Goal: Book appointment/travel/reservation

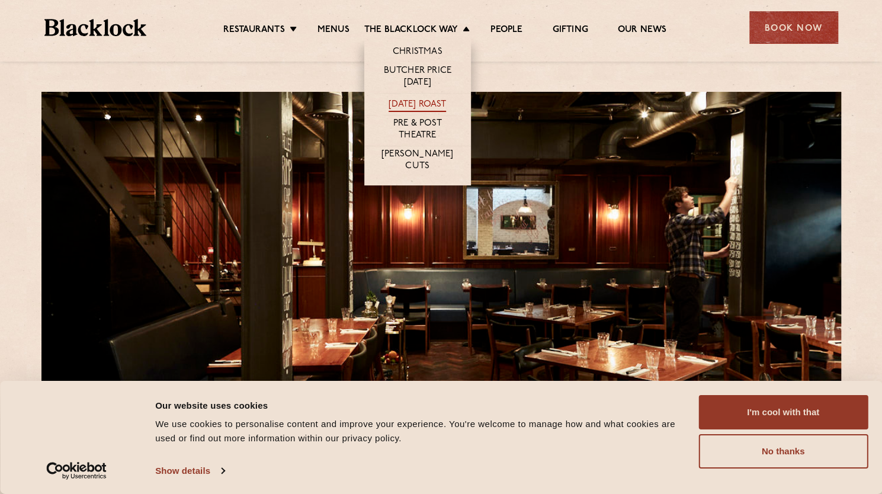
click at [431, 105] on link "[DATE] Roast" at bounding box center [417, 105] width 57 height 13
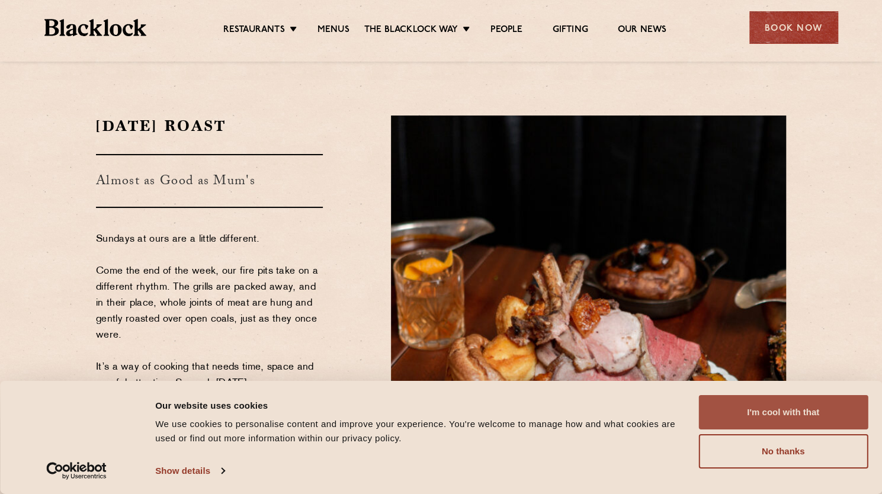
click at [780, 419] on button "I'm cool with that" at bounding box center [782, 412] width 169 height 34
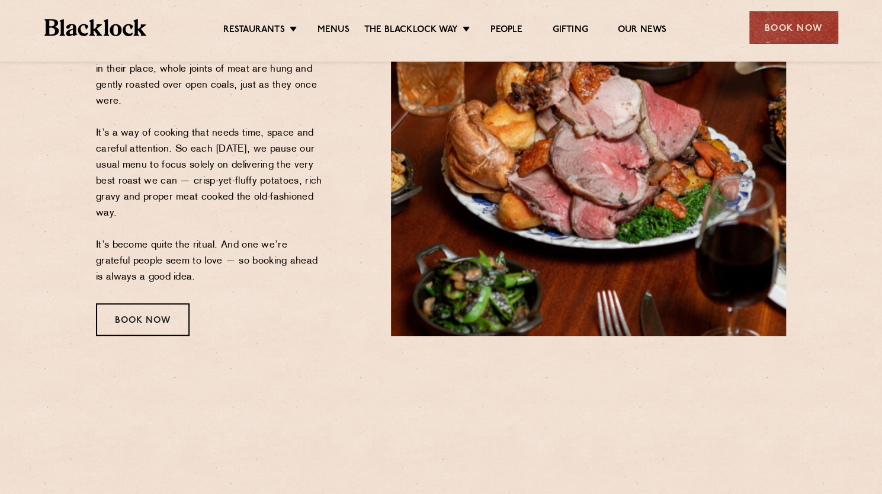
scroll to position [237, 0]
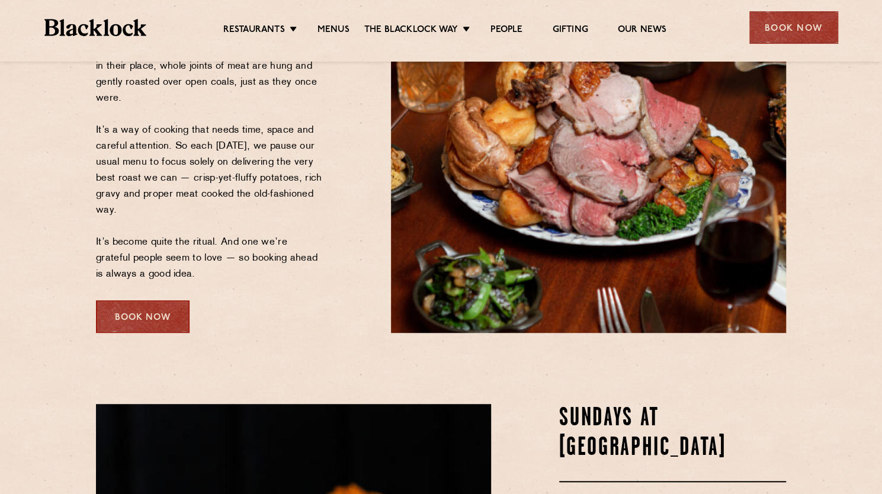
click at [155, 328] on div "Book Now" at bounding box center [143, 316] width 94 height 33
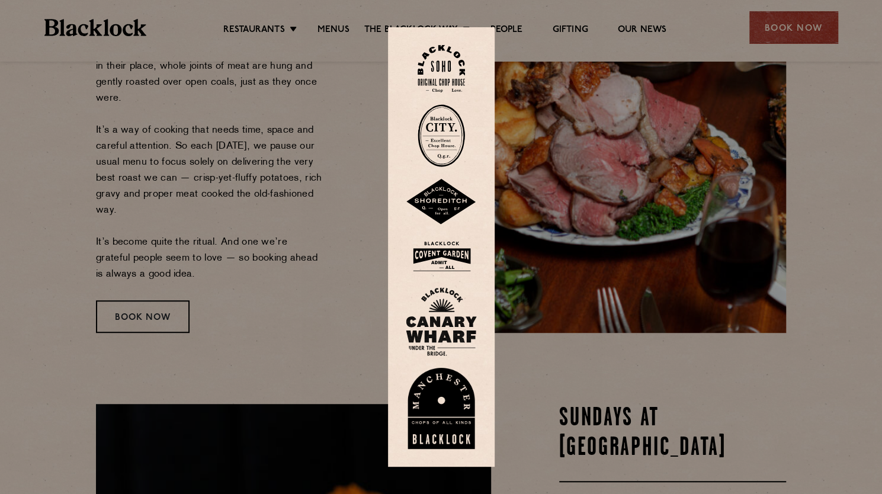
click at [250, 325] on div at bounding box center [441, 247] width 882 height 494
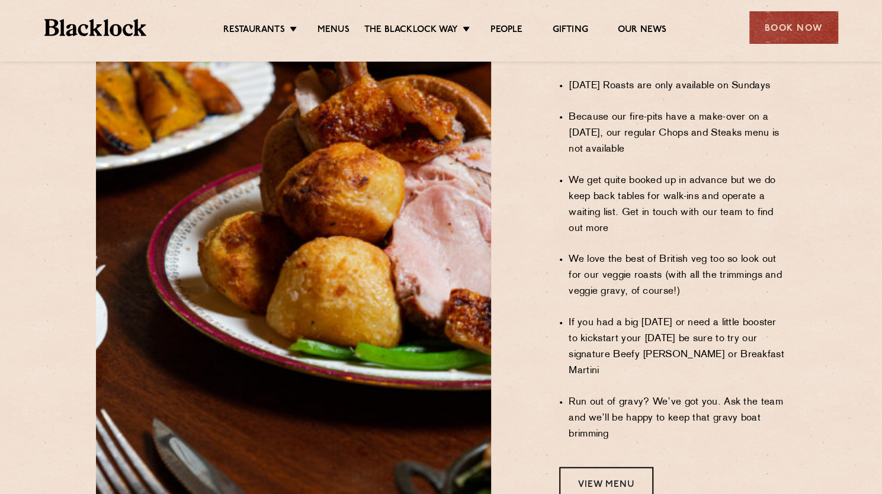
scroll to position [1007, 0]
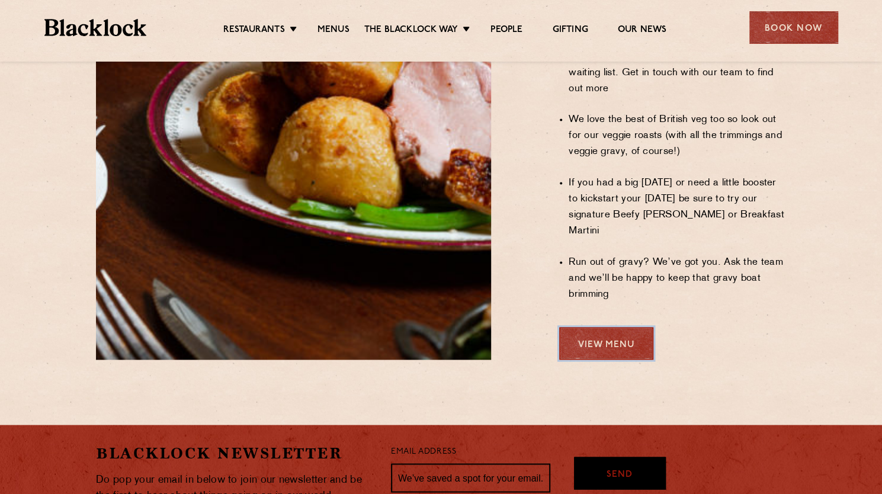
click at [600, 327] on link "View Menu" at bounding box center [606, 343] width 94 height 33
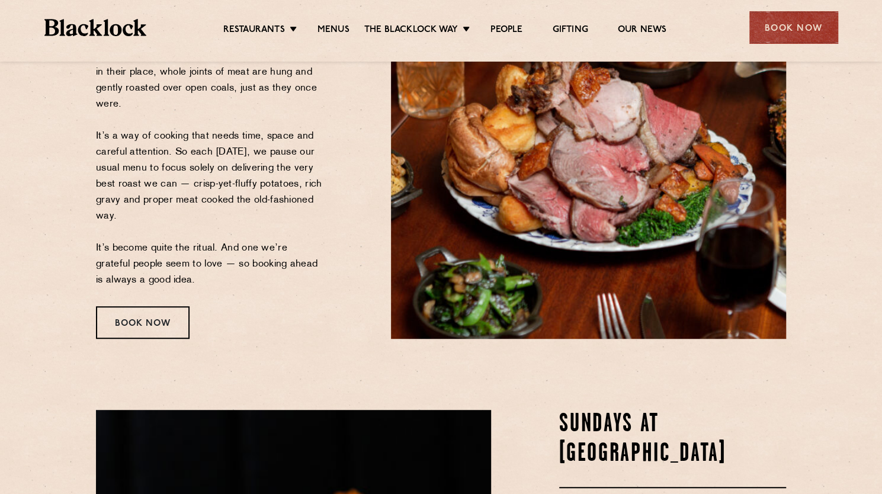
scroll to position [355, 0]
